Goal: Navigation & Orientation: Find specific page/section

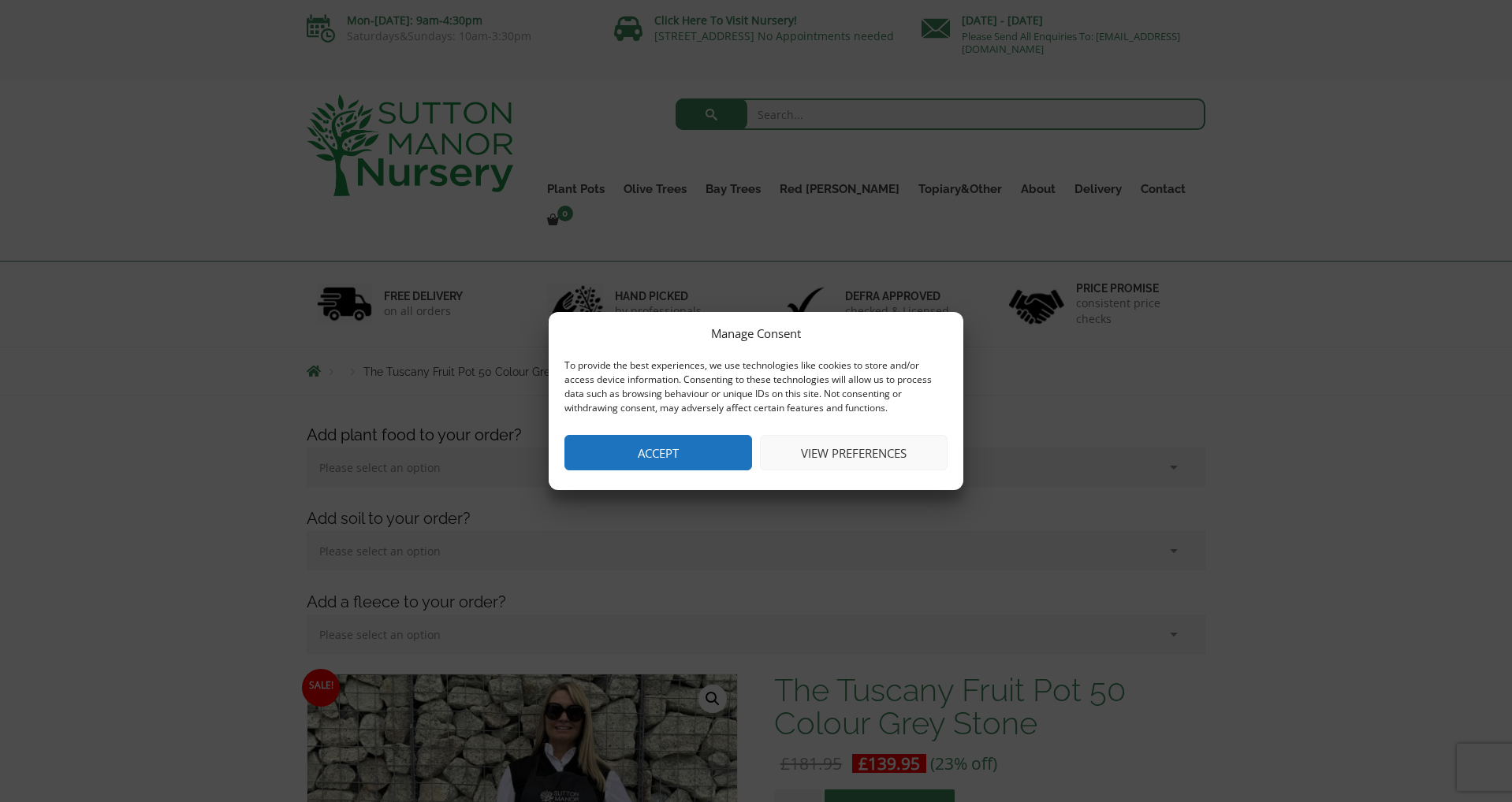
click at [689, 446] on button "Accept" at bounding box center [658, 452] width 188 height 35
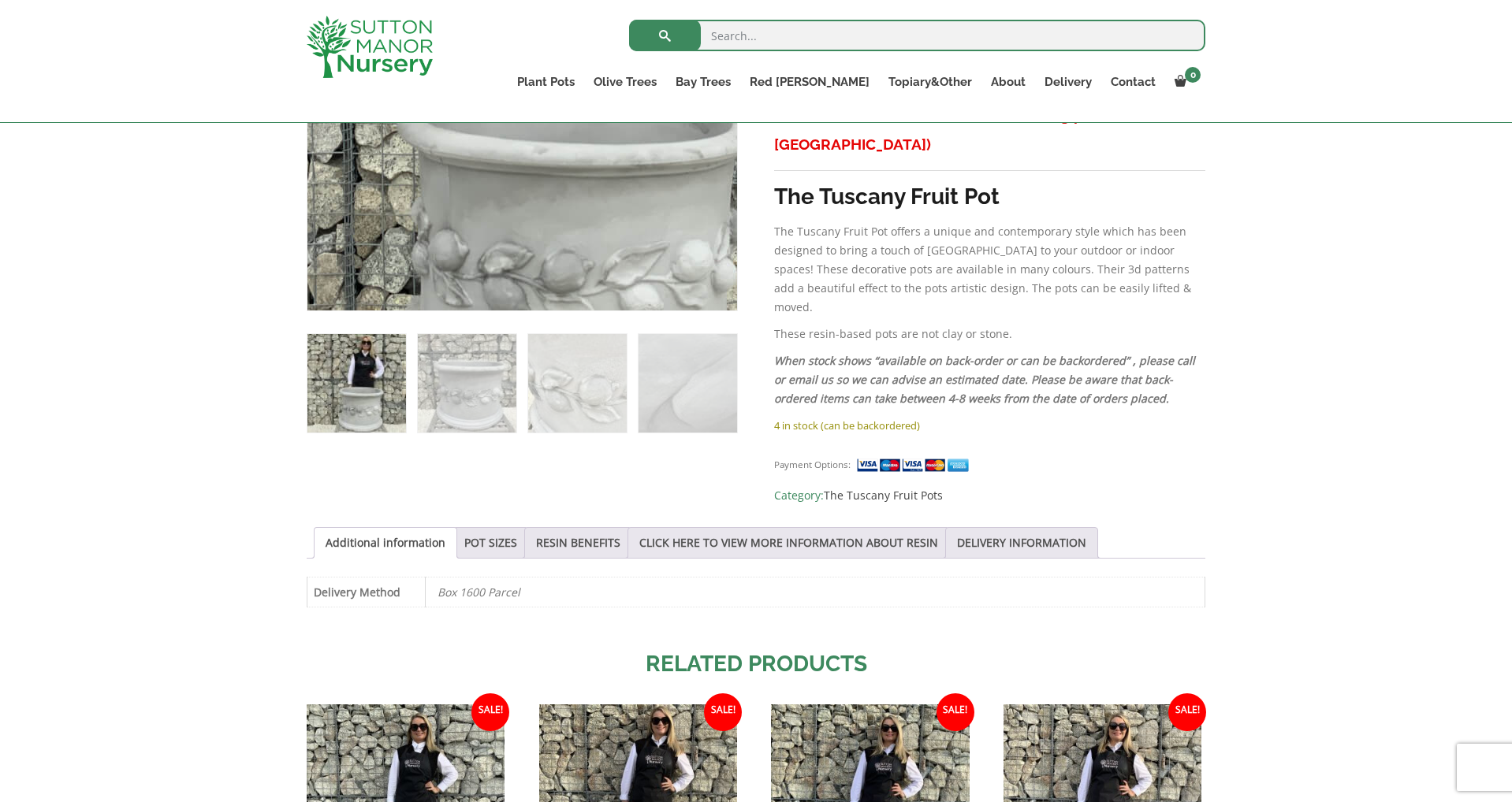
scroll to position [737, 0]
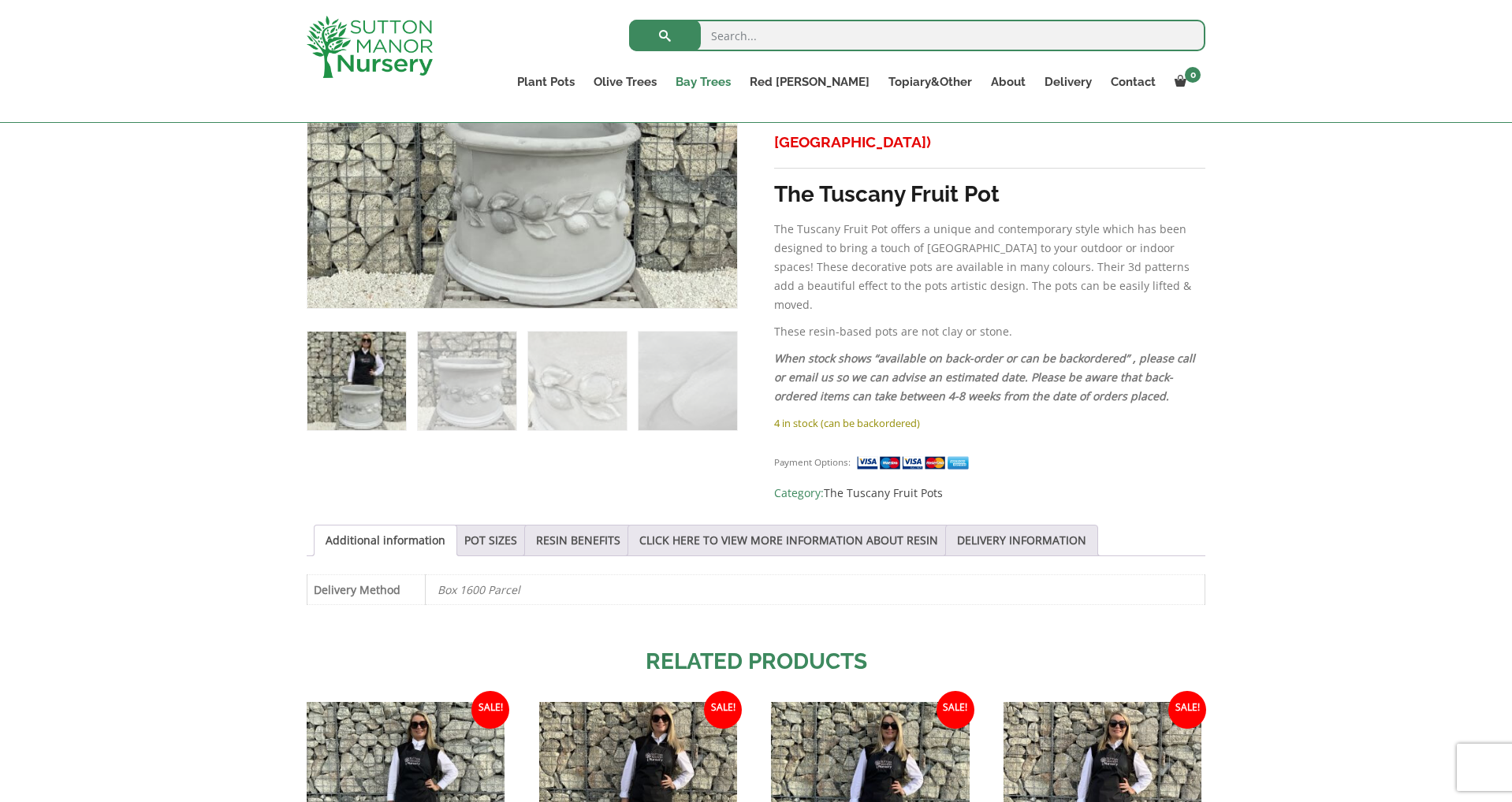
click at [740, 85] on link "Bay Trees" at bounding box center [703, 82] width 74 height 22
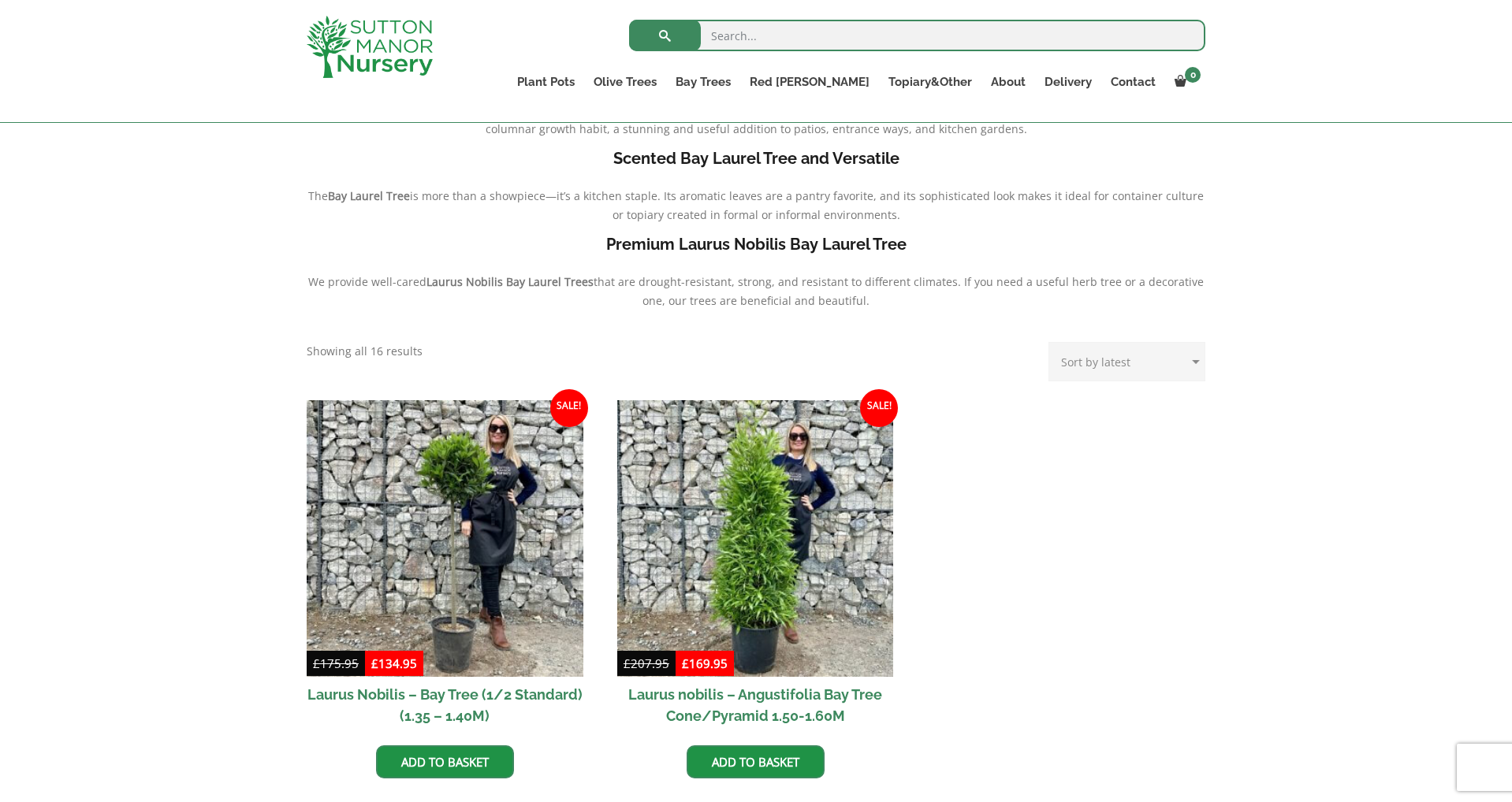
scroll to position [371, 0]
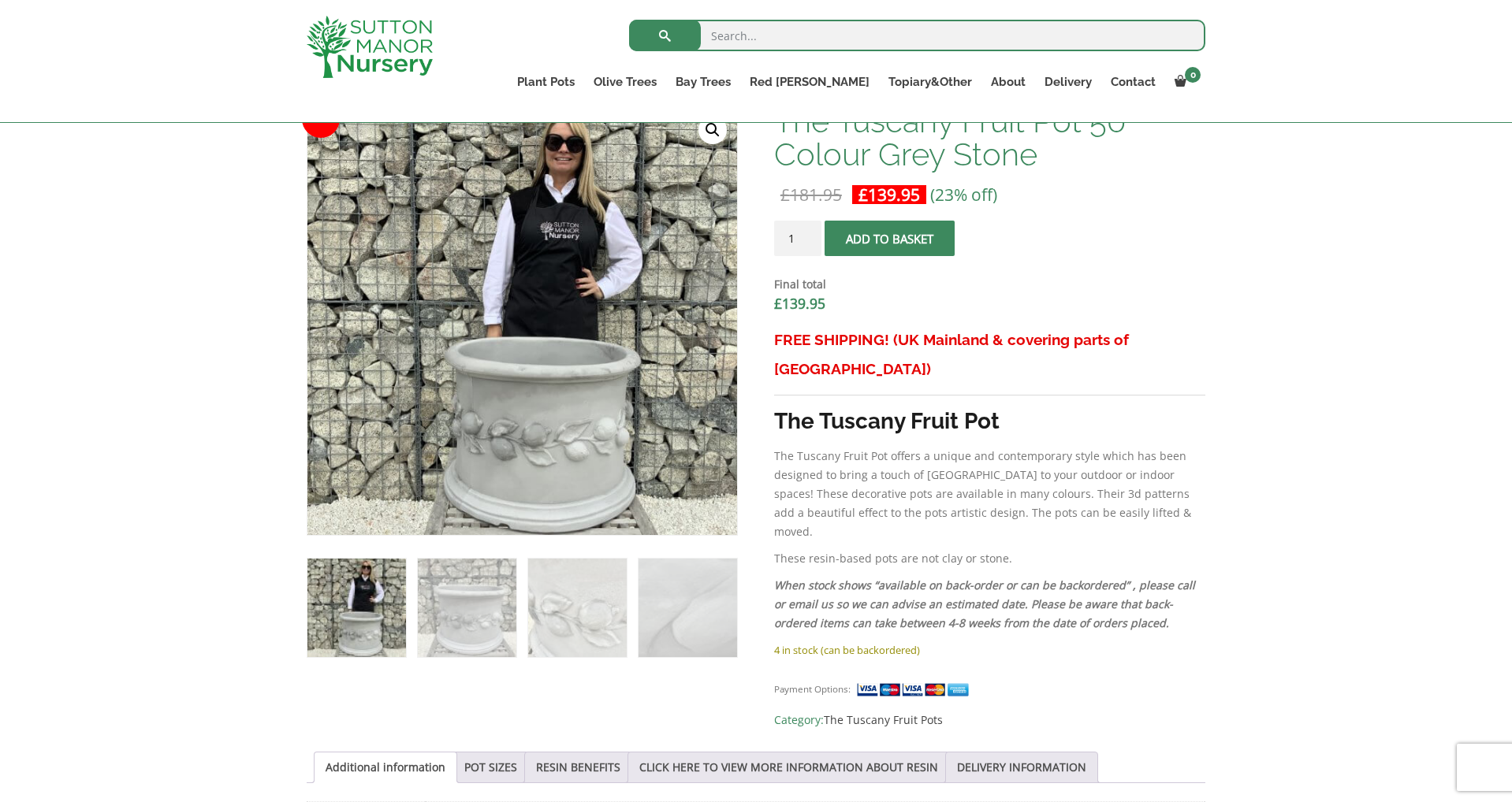
scroll to position [493, 0]
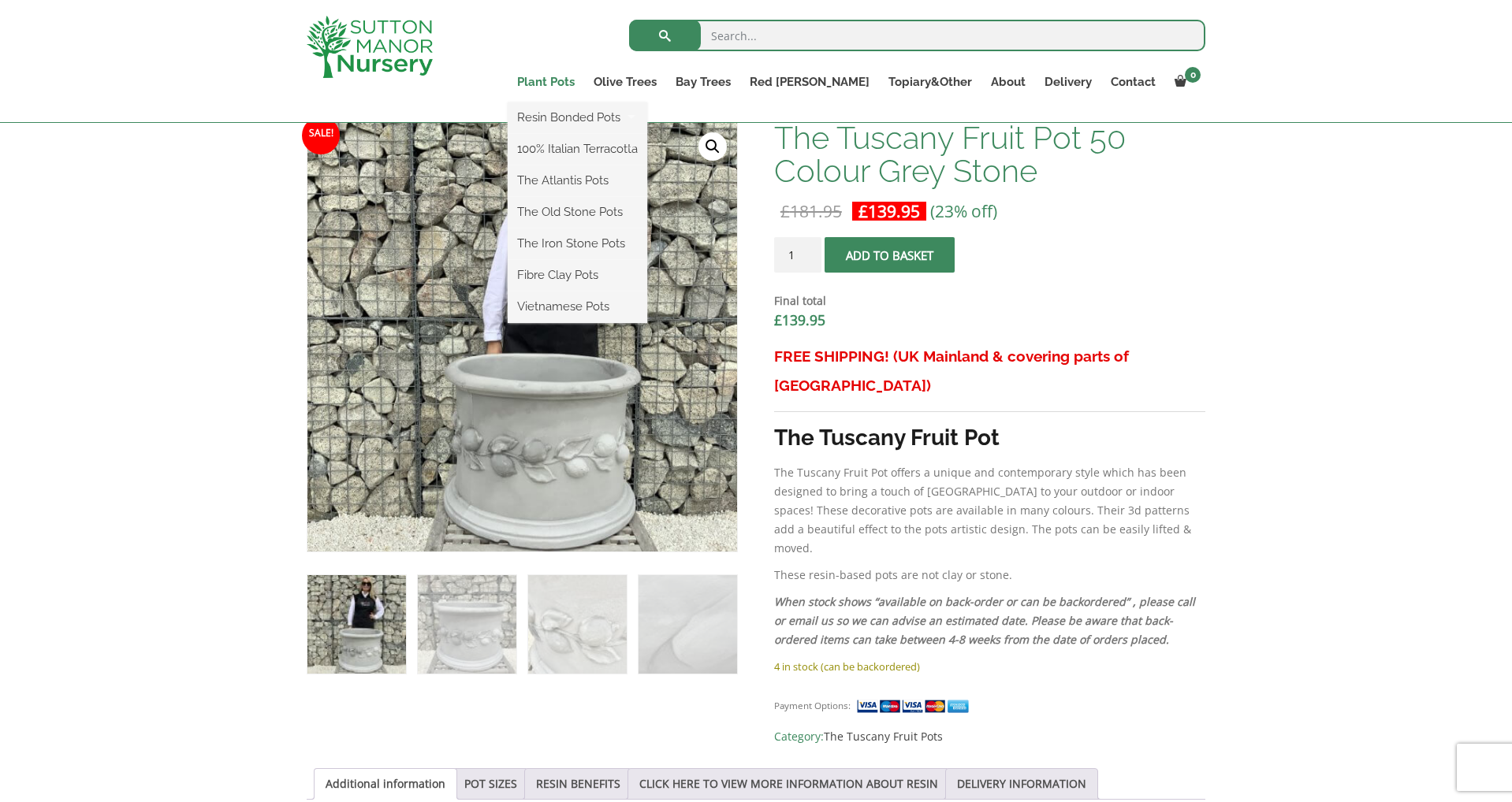
click at [584, 82] on link "Plant Pots" at bounding box center [545, 82] width 77 height 22
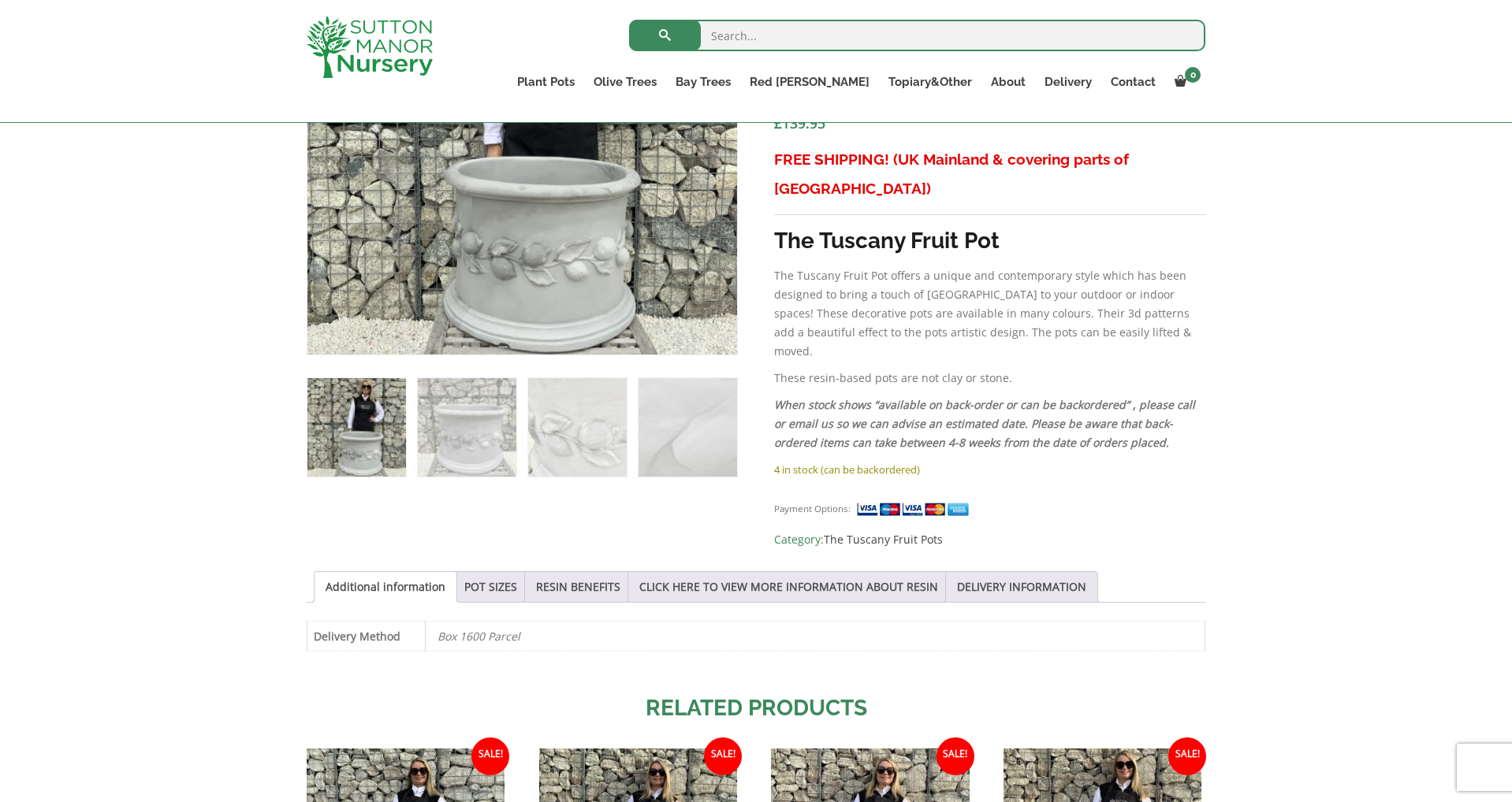
scroll to position [693, 0]
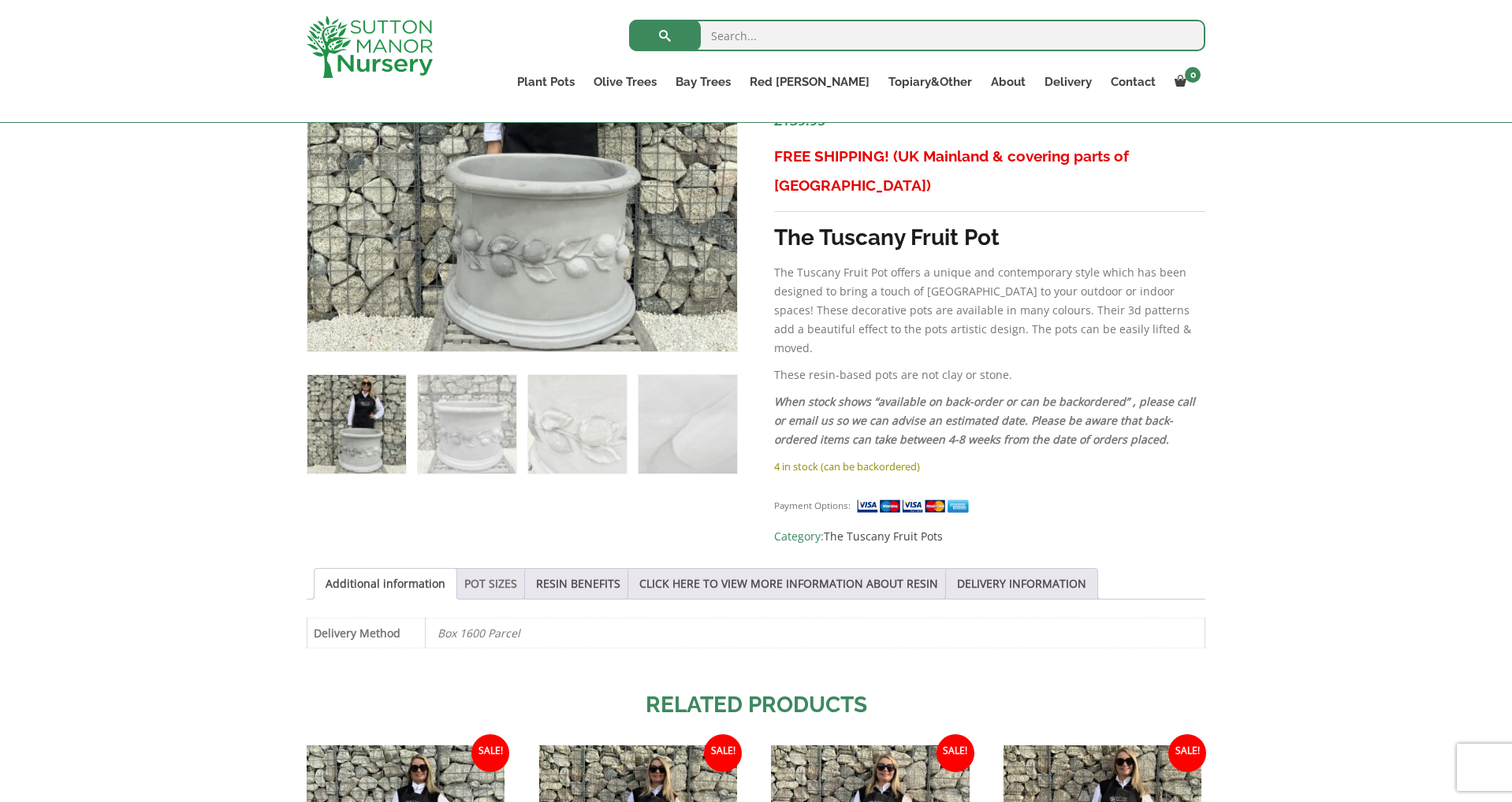
click at [489, 569] on link "POT SIZES" at bounding box center [490, 584] width 53 height 30
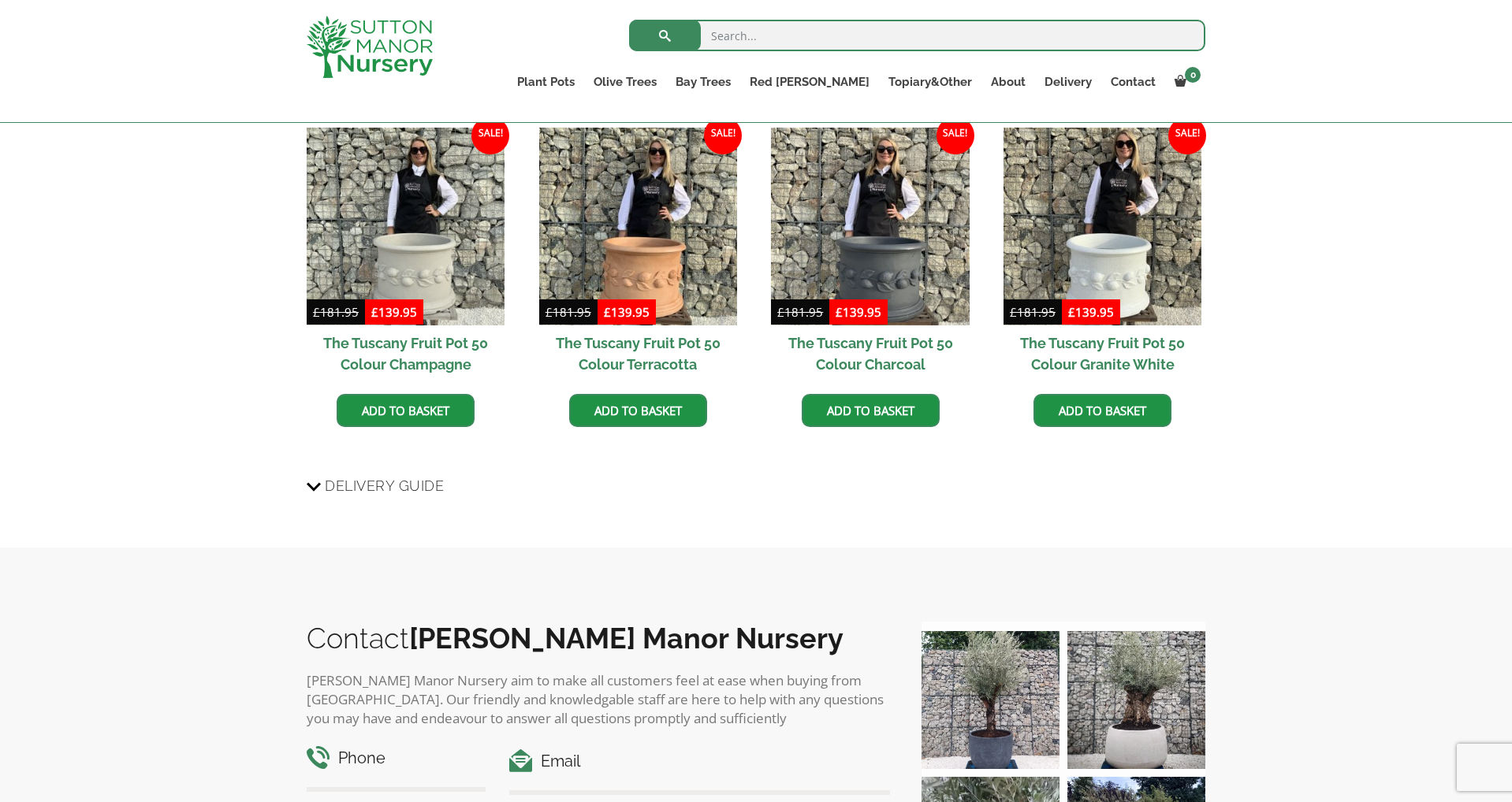
scroll to position [1757, 0]
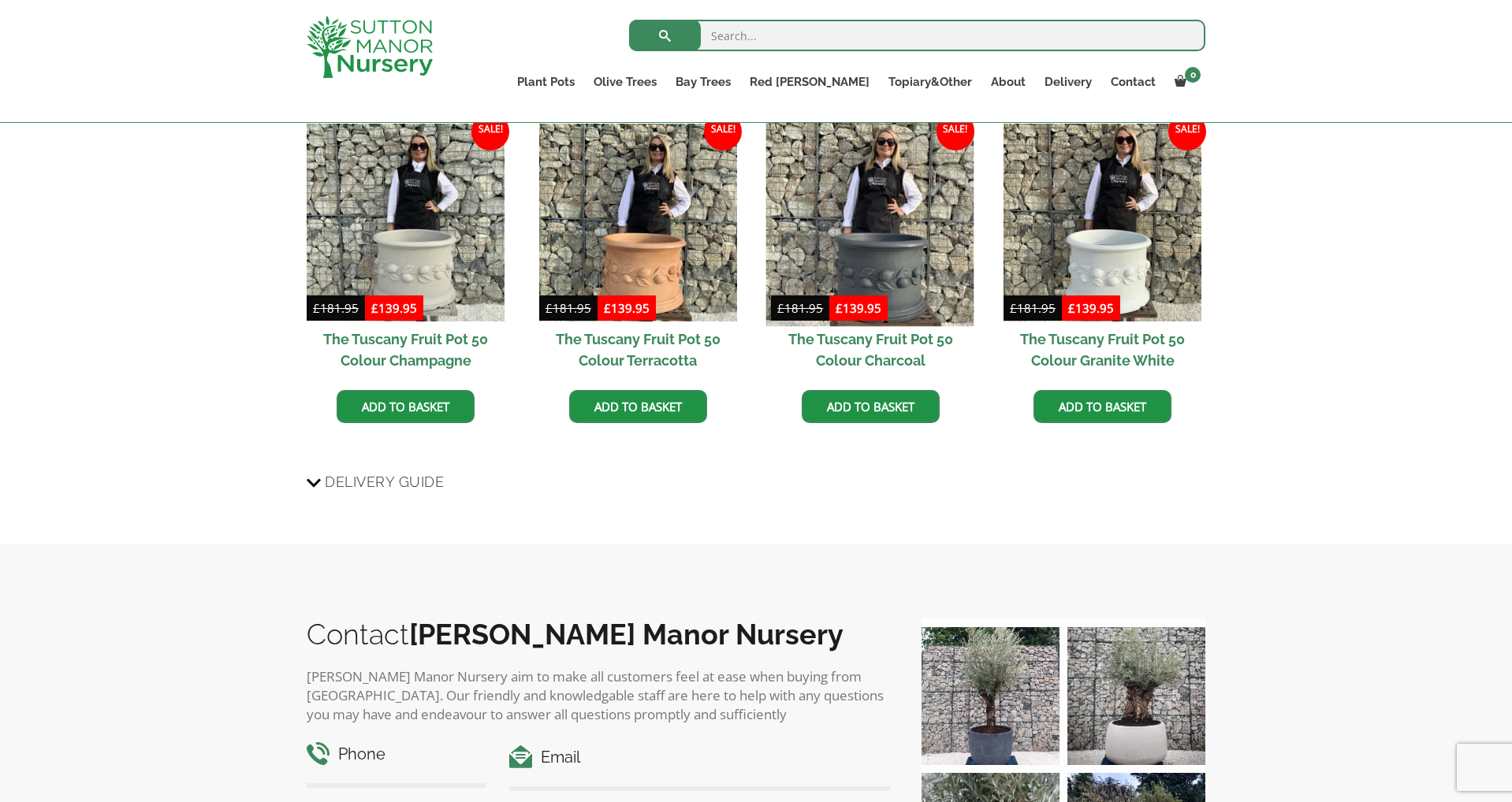
click at [899, 226] on img at bounding box center [870, 222] width 208 height 208
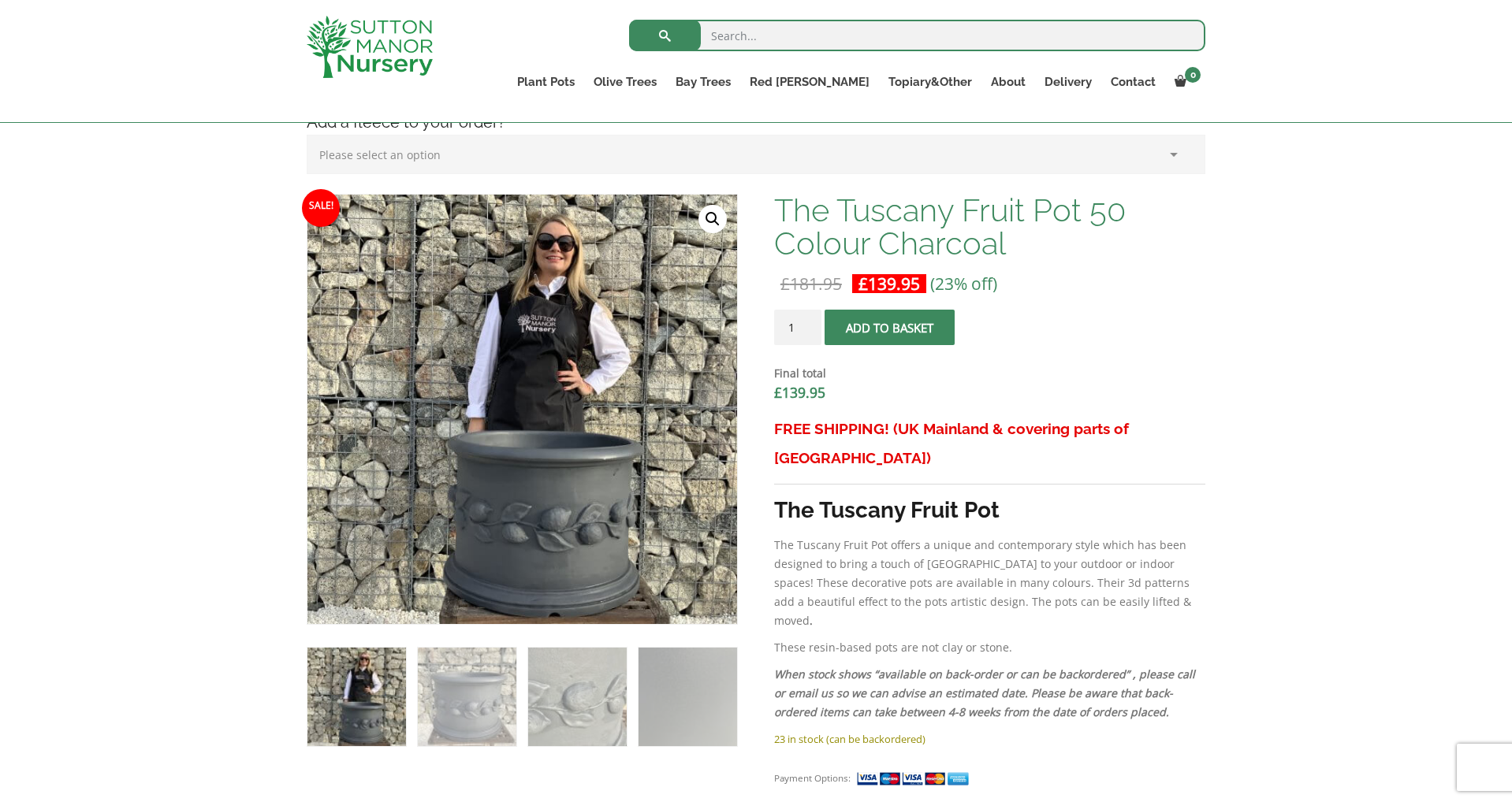
scroll to position [428, 0]
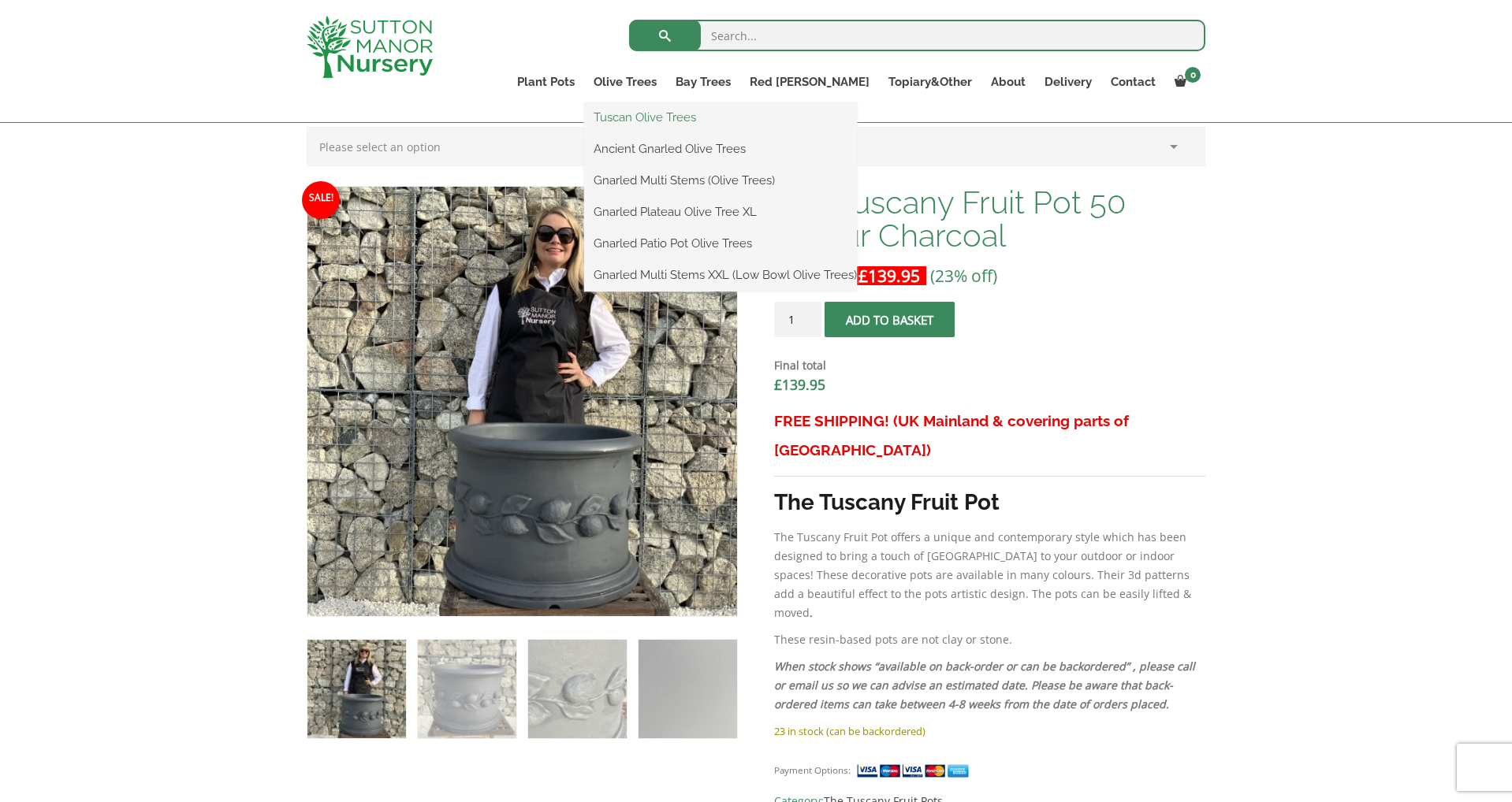
click at [691, 112] on link "Tuscan Olive Trees" at bounding box center [720, 117] width 272 height 24
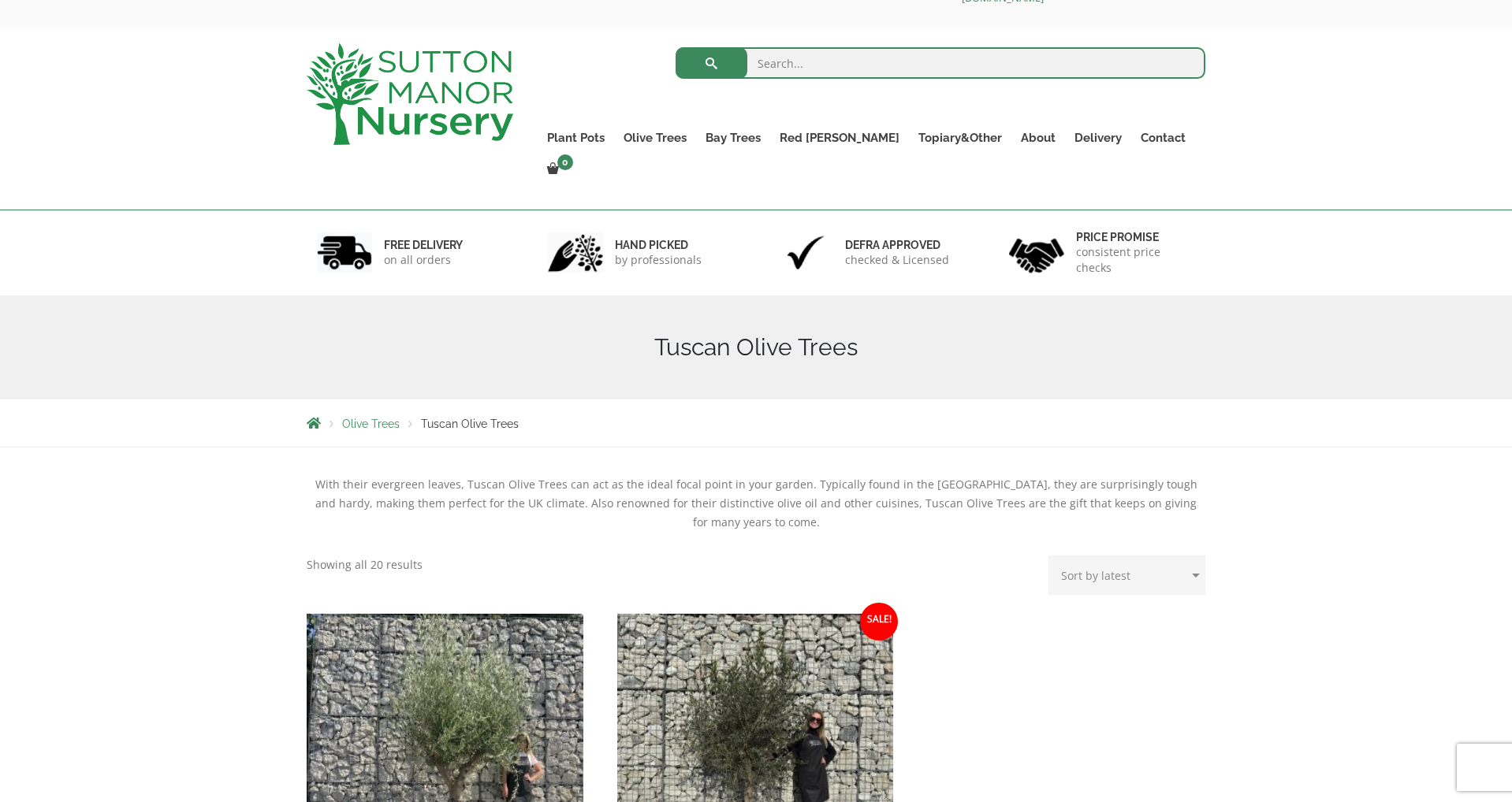
scroll to position [41, 0]
